Goal: Task Accomplishment & Management: Use online tool/utility

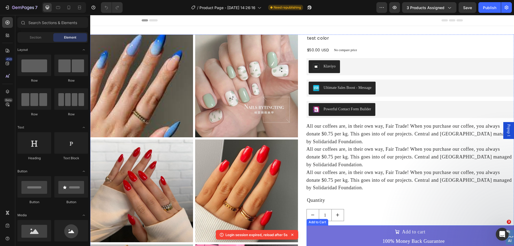
scroll to position [134, 0]
